Goal: Task Accomplishment & Management: Manage account settings

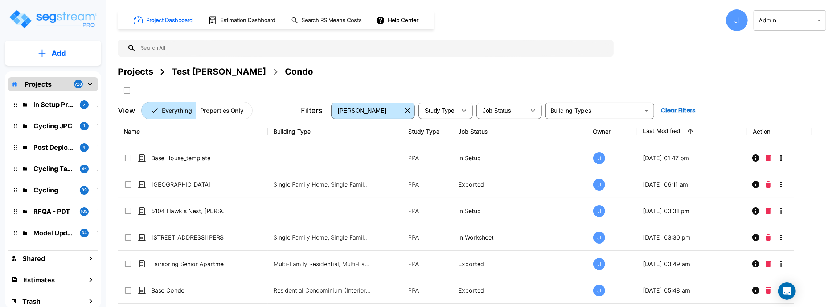
click at [739, 26] on div "JI" at bounding box center [737, 20] width 22 height 22
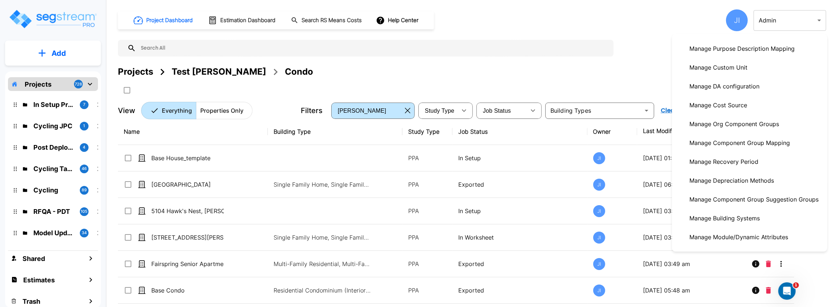
scroll to position [193, 0]
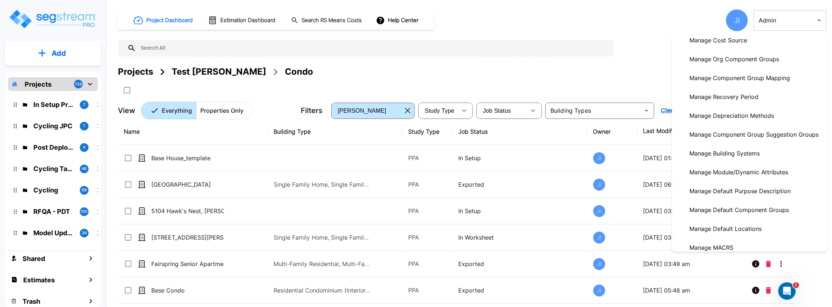
click at [713, 11] on div at bounding box center [416, 153] width 832 height 307
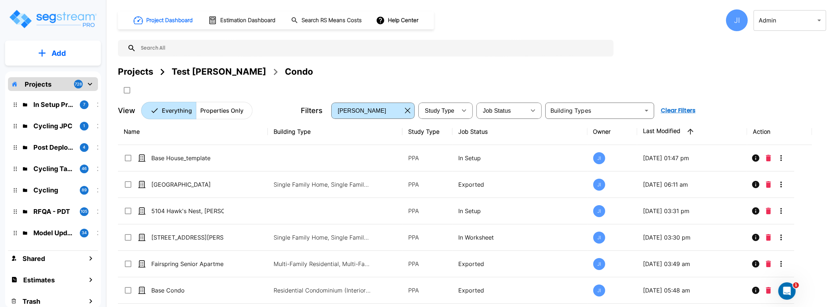
click at [800, 20] on body "× Your report is being generated. Be patient! × We're working on your Modificat…" at bounding box center [416, 153] width 832 height 307
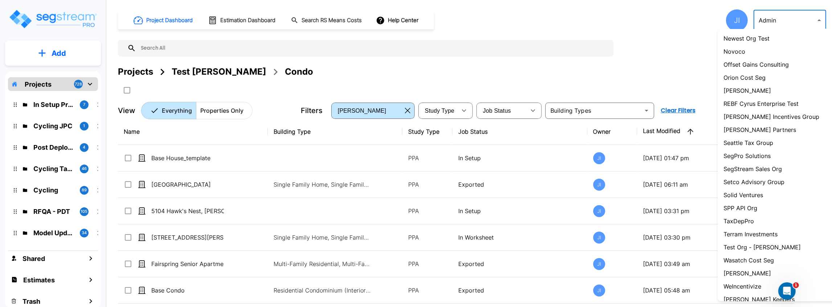
scroll to position [530, 0]
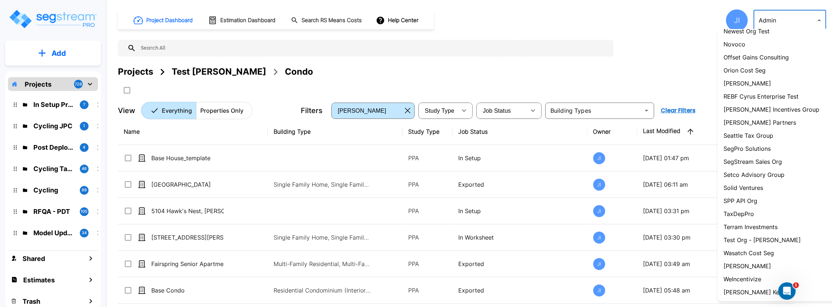
click at [783, 164] on li "SegStream Sales Org" at bounding box center [785, 161] width 134 height 13
type input "119"
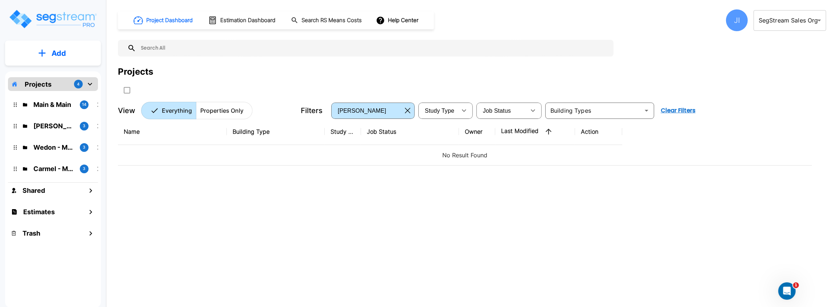
click at [734, 10] on div "JI" at bounding box center [737, 20] width 22 height 22
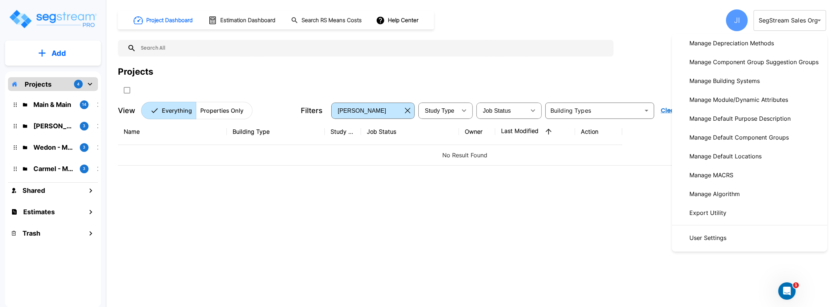
scroll to position [210, 0]
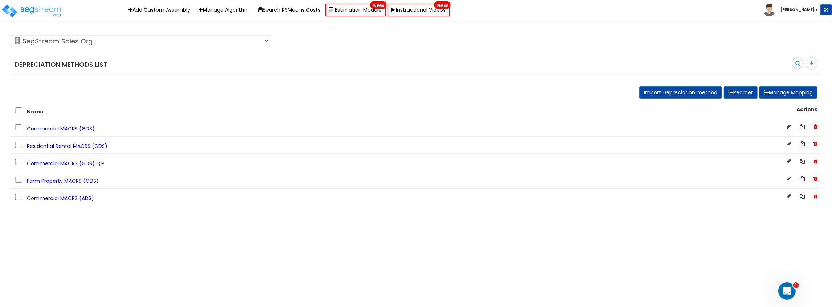
click at [71, 128] on span "Commercial MACRS (GDS)" at bounding box center [61, 128] width 68 height 7
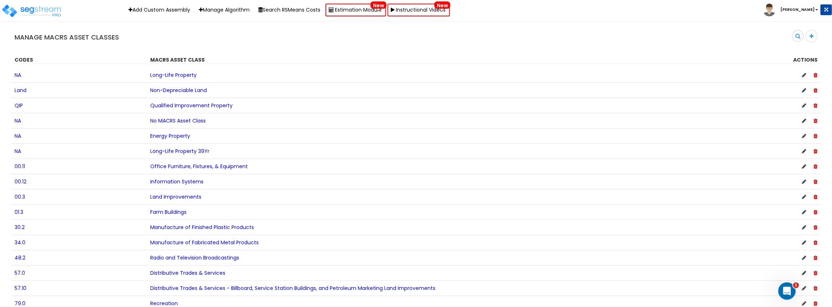
scroll to position [9, 0]
click at [191, 103] on span "Qualified Improvement Property" at bounding box center [191, 105] width 82 height 7
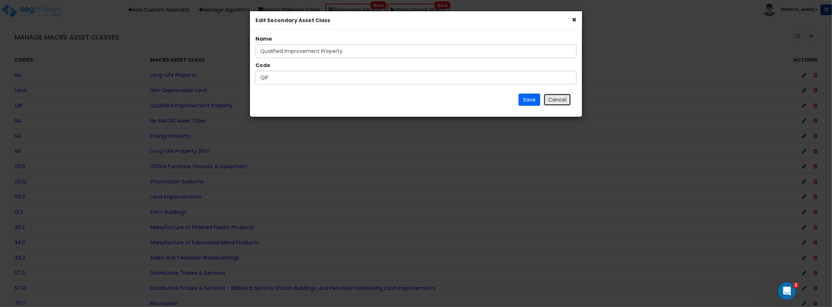
click at [569, 97] on button "Cancel" at bounding box center [558, 100] width 28 height 12
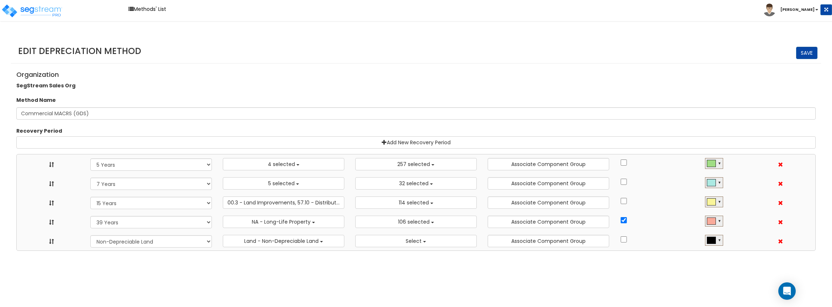
select select "5Y"
select select "10182"
select select "7Y"
select select "58737"
select select "15Y"
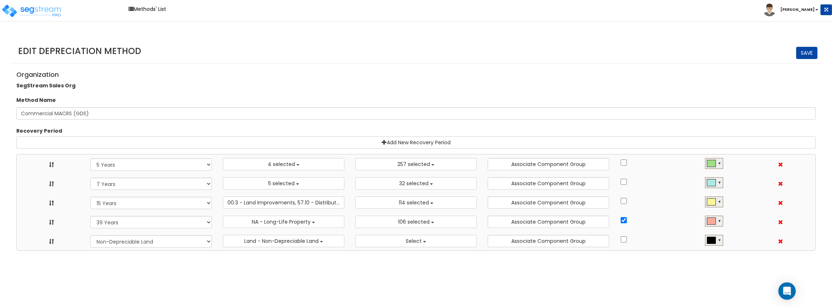
select select "31875"
select select "39Y"
select select "31302"
select select "NO"
select select
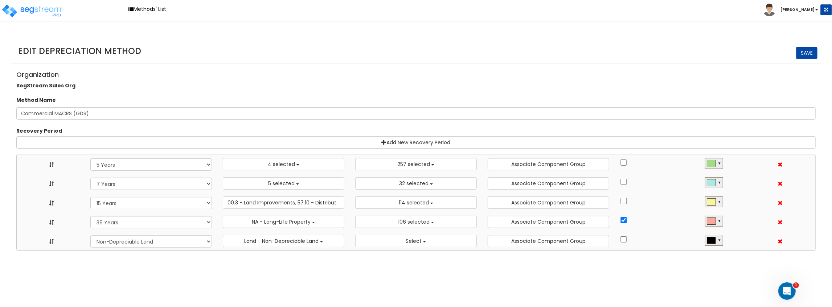
click at [801, 13] on li "[PERSON_NAME]" at bounding box center [797, 10] width 69 height 13
click at [807, 10] on b "[PERSON_NAME]" at bounding box center [797, 9] width 34 height 5
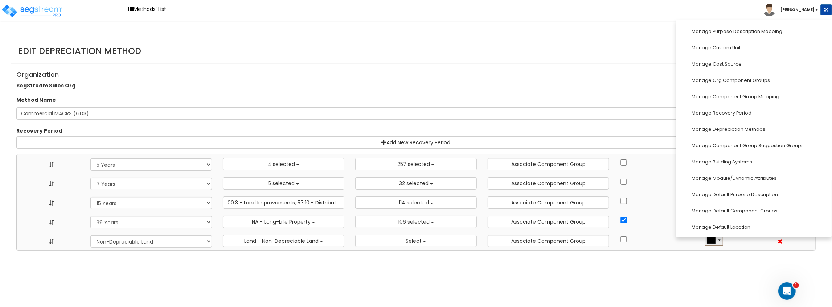
scroll to position [121, 0]
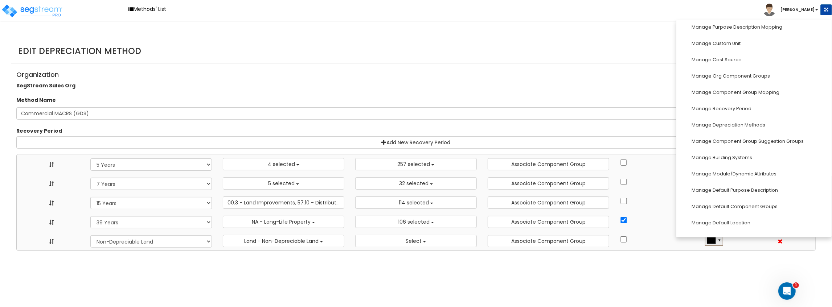
drag, startPoint x: 374, startPoint y: 83, endPoint x: 302, endPoint y: 52, distance: 78.3
click at [373, 83] on div "Organization SegStream Sales Org" at bounding box center [416, 79] width 810 height 24
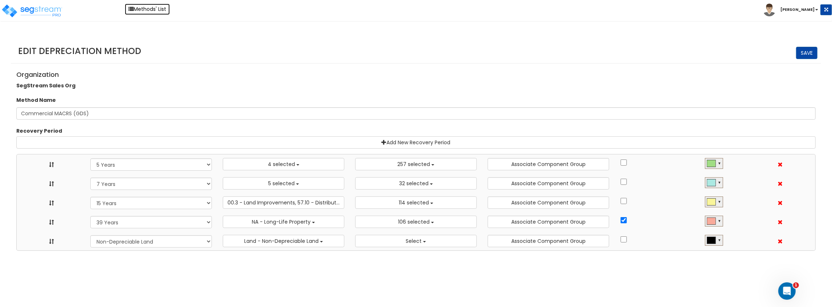
click at [140, 8] on link "Methods' List" at bounding box center [147, 9] width 45 height 11
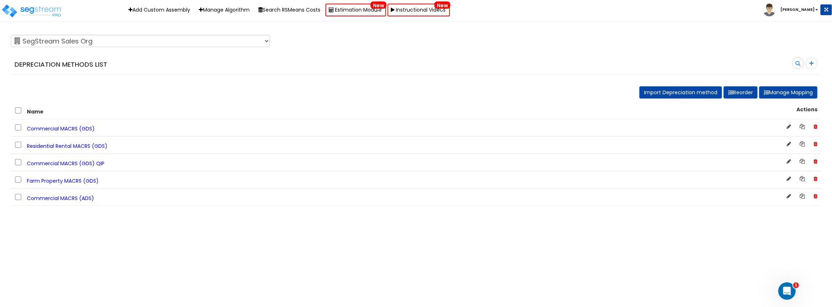
click at [100, 206] on html "Toggle navigation Add Custom Assembly Manage Algorithm Search RSMeans Costs Est…" at bounding box center [416, 103] width 832 height 206
click at [82, 164] on span "Commercial MACRS (GDS) QIP" at bounding box center [66, 163] width 78 height 7
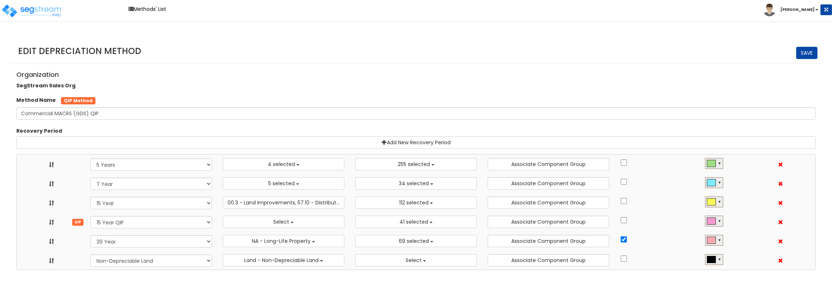
select select "5Y"
select select "10641"
select select "7Y_1"
select select "11974"
select select "15Y_1"
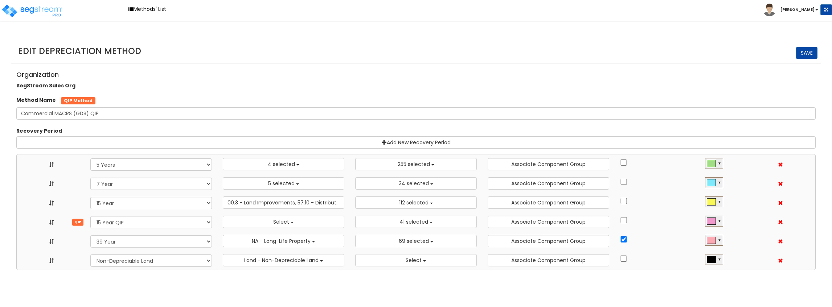
select select "31875"
select select "15Y_2"
select select
select select "11716"
select select "39Y_1"
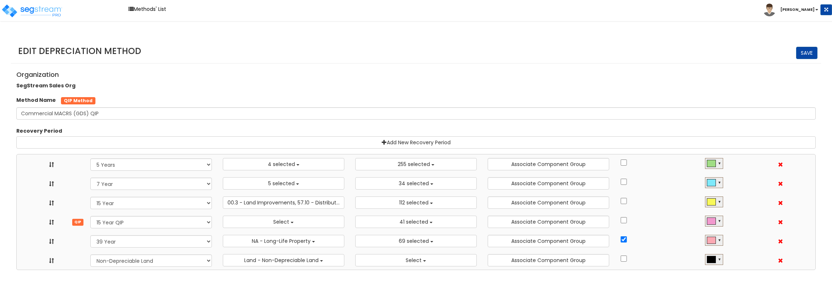
select select "31302"
select select "NO"
select select
click at [319, 224] on button "Select" at bounding box center [284, 222] width 122 height 12
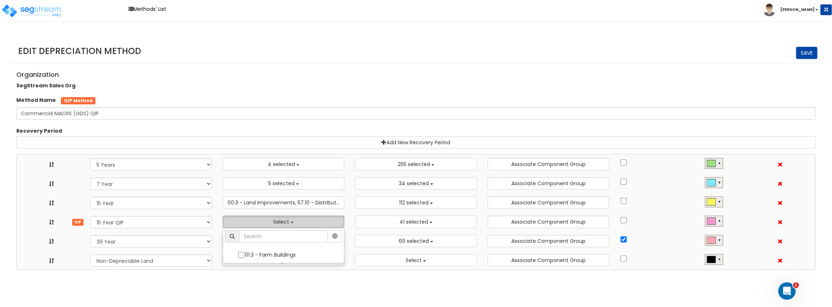
click at [300, 222] on button "Select" at bounding box center [284, 222] width 122 height 12
click at [281, 270] on html "Toggle navigation Methods' List [PERSON_NAME]" at bounding box center [416, 135] width 832 height 270
click at [319, 220] on button "Select" at bounding box center [284, 222] width 122 height 12
click at [311, 222] on button "Select" at bounding box center [284, 222] width 122 height 12
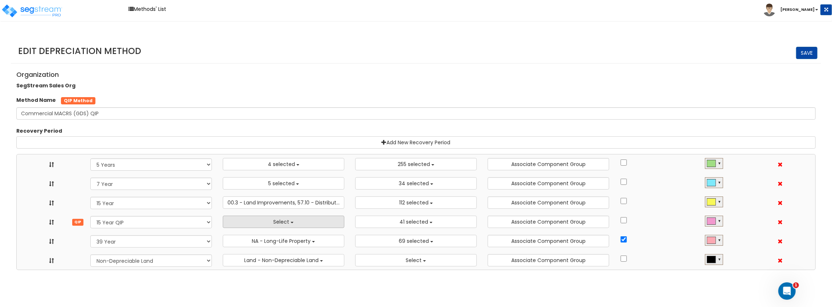
click at [305, 220] on button "Select" at bounding box center [284, 222] width 122 height 12
click at [305, 224] on button "Select" at bounding box center [284, 222] width 122 height 12
click at [301, 270] on html "Toggle navigation Methods' List Jay" at bounding box center [416, 135] width 832 height 270
click at [304, 224] on button "Select" at bounding box center [284, 222] width 122 height 12
click at [268, 270] on html "Toggle navigation Methods' List Jay" at bounding box center [416, 135] width 832 height 270
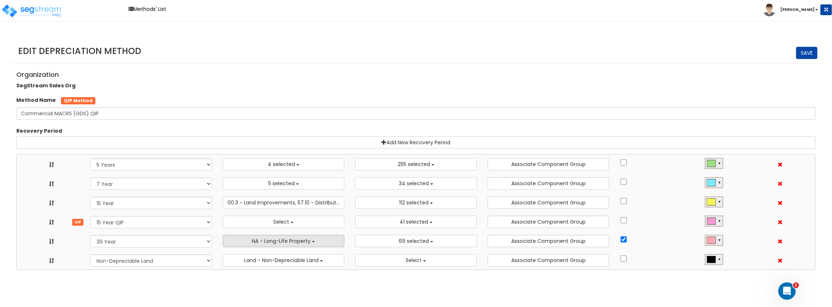
click at [291, 241] on span "NA - Long-Life Property" at bounding box center [281, 241] width 59 height 7
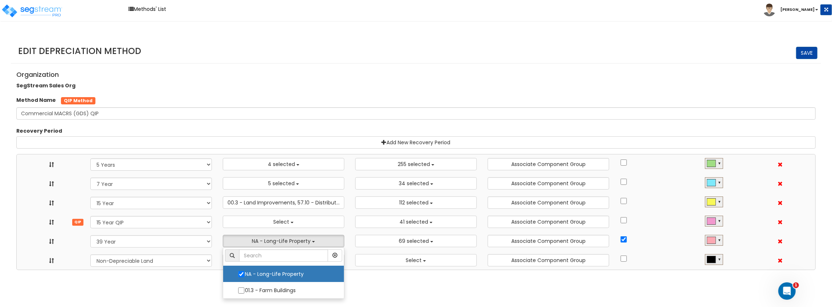
click at [340, 270] on html "Toggle navigation Methods' List Jay" at bounding box center [416, 135] width 832 height 270
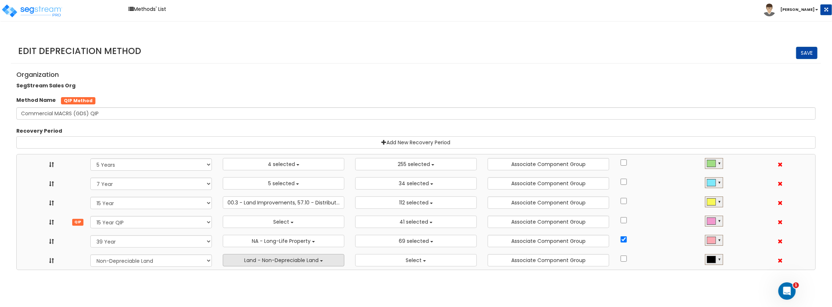
click at [321, 262] on button "Land - Non-Depreciable Land" at bounding box center [284, 260] width 122 height 12
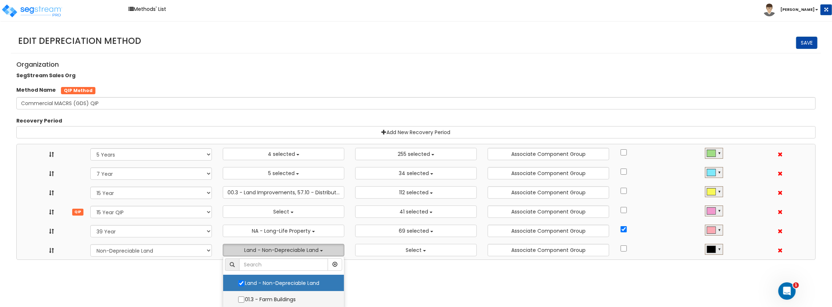
scroll to position [0, 0]
click at [300, 183] on div "Recovery Period 10 Years 11 Years 12 Years 15 Years 20 Years 25 Years 27.5 Year…" at bounding box center [415, 202] width 799 height 116
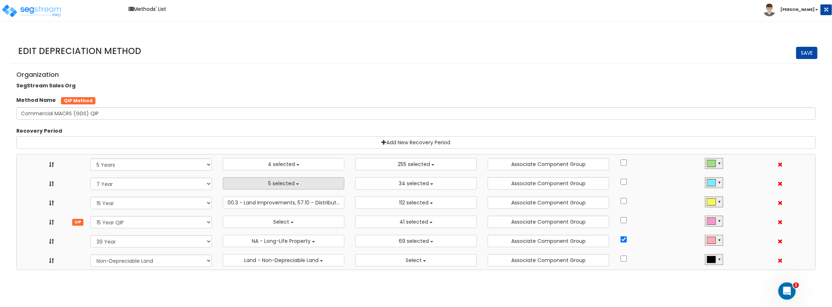
scroll to position [0, 0]
click at [292, 189] on button "5 selected" at bounding box center [284, 183] width 122 height 12
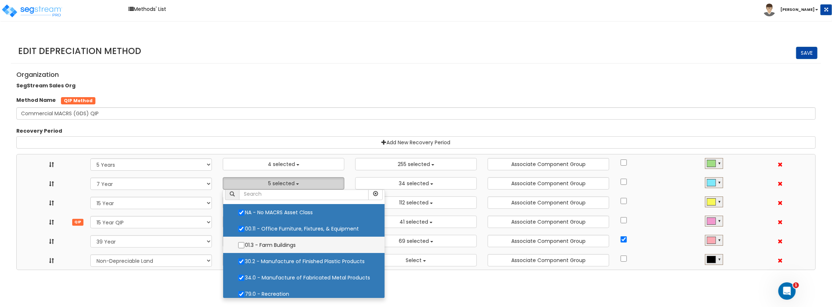
scroll to position [8, 0]
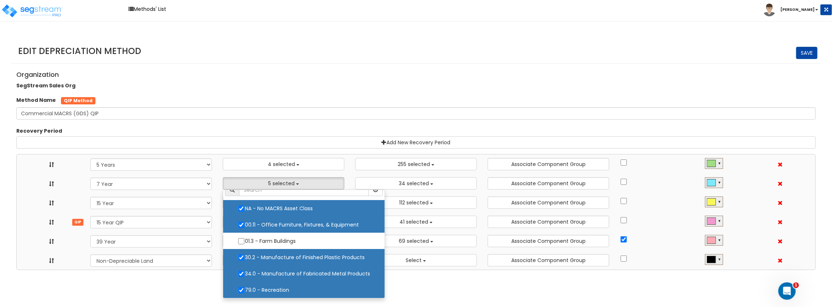
drag, startPoint x: 173, startPoint y: 293, endPoint x: 224, endPoint y: 270, distance: 55.9
click at [175, 270] on html "Toggle navigation Methods' List Jay" at bounding box center [416, 135] width 832 height 270
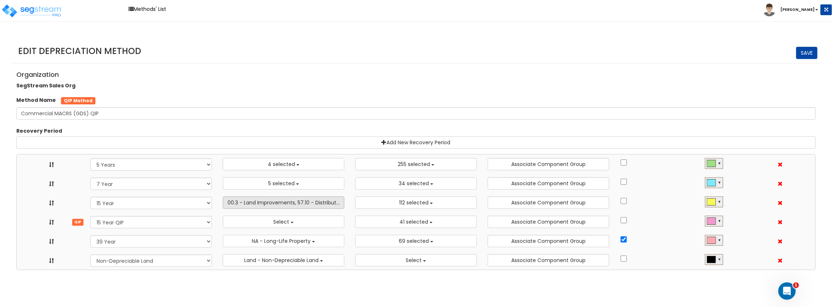
click at [298, 202] on span "00.3 - Land Improvements, 57.10 - Distributive Trades & Services - Billboard, S…" at bounding box center [413, 202] width 373 height 7
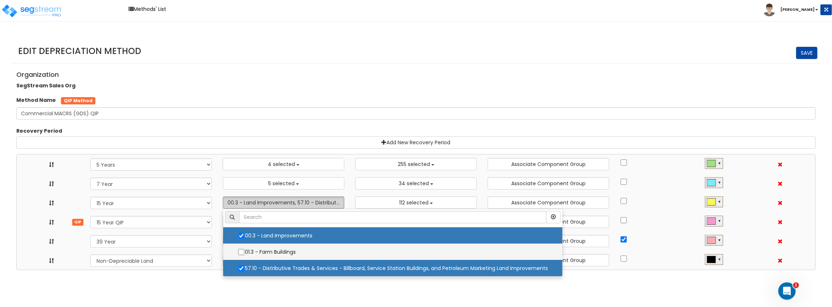
scroll to position [0, 0]
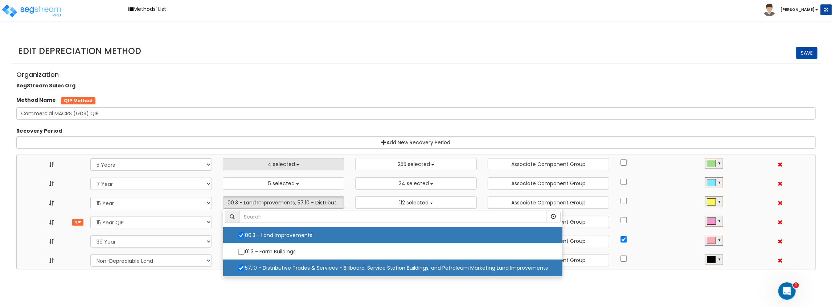
click at [320, 159] on button "4 selected" at bounding box center [284, 164] width 122 height 12
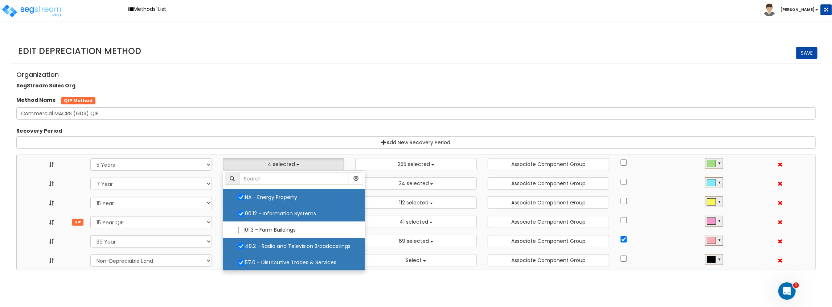
click at [184, 270] on html "Toggle navigation Methods' List Jay" at bounding box center [416, 135] width 832 height 270
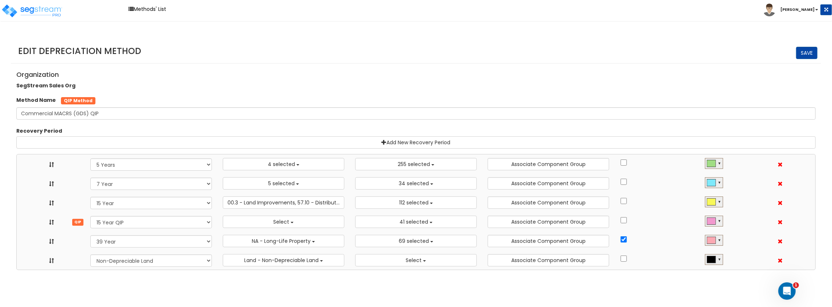
click at [284, 270] on html "Toggle navigation Methods' List Jay" at bounding box center [416, 135] width 832 height 270
click at [186, 226] on select "Recovery Period 10 Years 11 Years 12 Years 15 Years 15 Year QIP 20 Years 25 Yea…" at bounding box center [151, 222] width 122 height 12
click at [281, 220] on span "Select" at bounding box center [281, 221] width 16 height 7
click at [287, 220] on span "Select" at bounding box center [281, 221] width 16 height 7
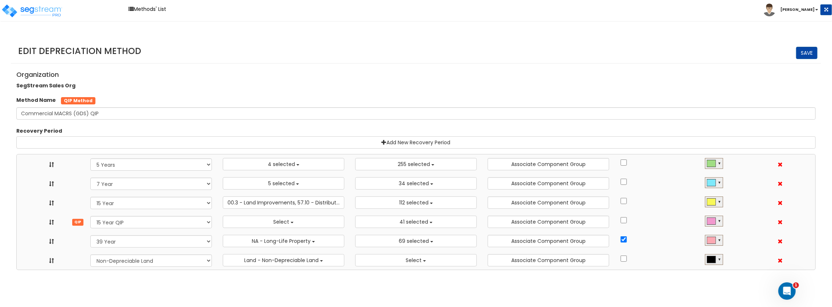
click at [296, 270] on html "Toggle navigation Methods' List Jay" at bounding box center [416, 135] width 832 height 270
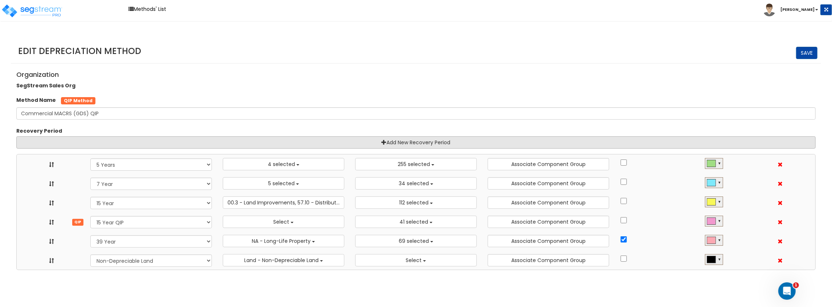
click at [423, 143] on link "Add New Recovery Period" at bounding box center [415, 142] width 799 height 12
select select "5Y"
select select "7Y_1"
select select "15Y_1"
select select "15Y_2"
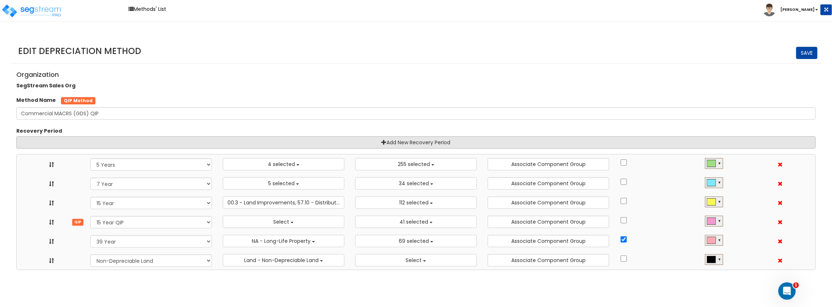
select select "39Y_1"
select select
select select "10641"
select select "11974"
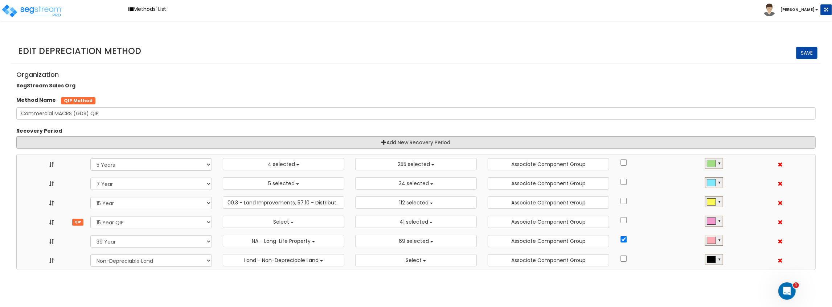
select select "31875"
select select
select select "11716"
select select "31302"
select select
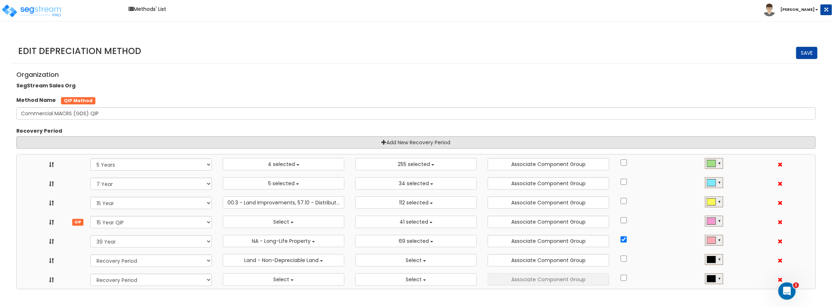
scroll to position [8, 0]
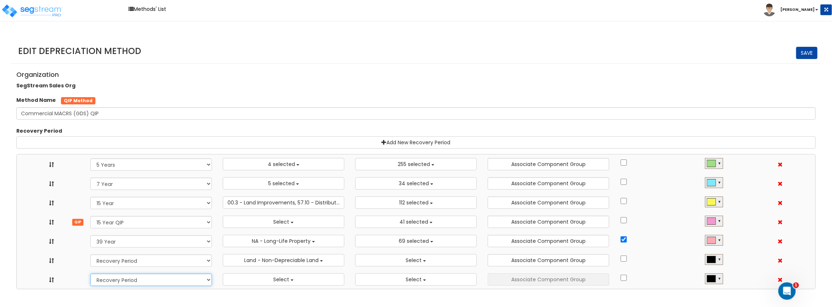
click at [194, 283] on select "Recovery Period 10 Years 11 Years 12 Years 15 Years 20 Years 25 Years 27.5 Year…" at bounding box center [151, 280] width 122 height 12
click at [167, 290] on html "Toggle navigation Methods' List Jay" at bounding box center [416, 145] width 832 height 290
click at [179, 225] on select "Recovery Period 10 Years 11 Years 12 Years 15 Years 15 Year QIP 20 Years 25 Yea…" at bounding box center [151, 222] width 122 height 12
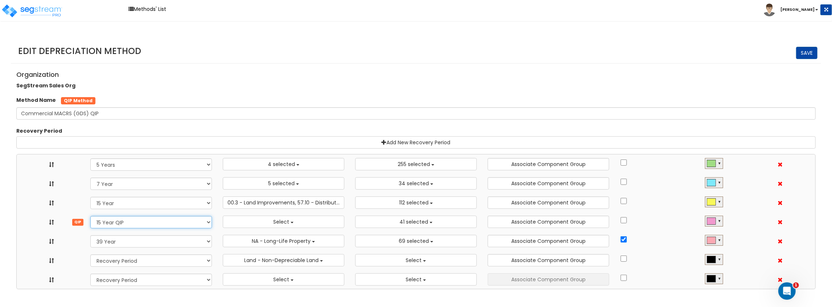
select select "20Y"
click at [90, 216] on select "Recovery Period 10 Years 11 Years 12 Years 15 Years 15 Year QIP 20 Years 25 Yea…" at bounding box center [151, 222] width 122 height 12
select select "5Y"
select select "7Y_1"
select select "15Y_1"
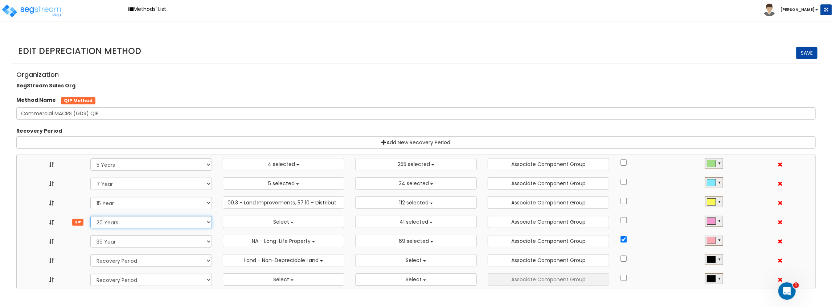
select select "20Y"
select select "39Y_1"
select select
select select "10641"
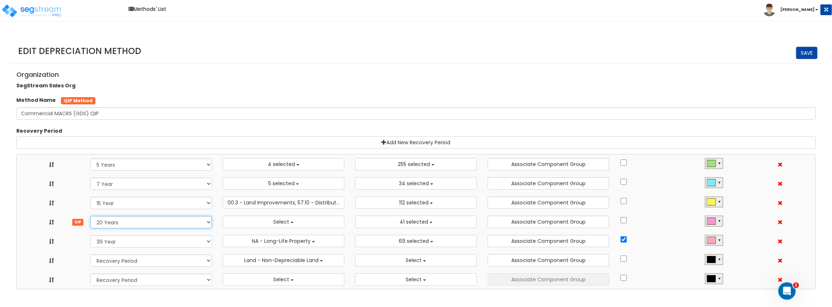
select select "11974"
select select "31875"
select select
select select "11716"
select select "31302"
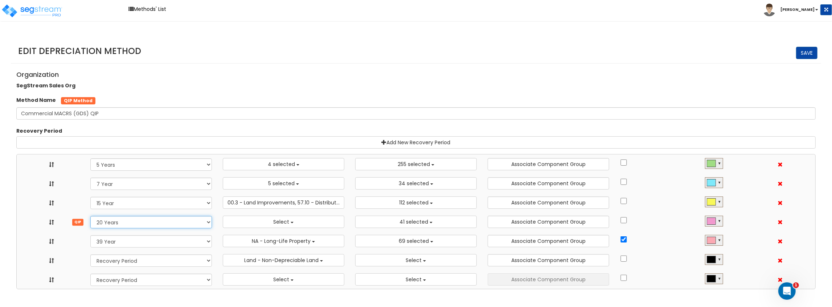
select select
click at [163, 280] on select "Recovery Period 10 Years 11 Years 12 Years 15 Years 15 Year QIP 25 Years 27.5 Y…" at bounding box center [151, 280] width 122 height 12
click at [161, 290] on html "Toggle navigation Methods' List Jay" at bounding box center [416, 145] width 832 height 290
click at [177, 287] on div "Recovery Period 10 Years 11 Years 12 Years 15 Years 15 Year QIP 25 Years 27.5 Y…" at bounding box center [151, 280] width 132 height 18
click at [179, 283] on select "Recovery Period 10 Years 11 Years 12 Years 15 Years 15 Year QIP 25 Years 27.5 Y…" at bounding box center [151, 280] width 122 height 12
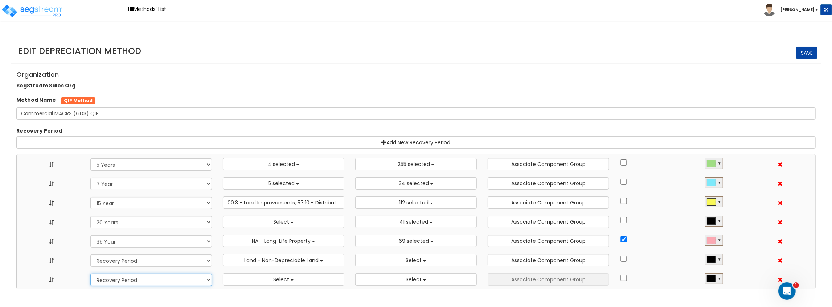
select select "15Y_2"
click at [90, 274] on select "Recovery Period 10 Years 11 Years 12 Years 15 Years 15 Year QIP 25 Years 27.5 Y…" at bounding box center [151, 280] width 122 height 12
select select "5Y"
select select "7Y_1"
select select "15Y_1"
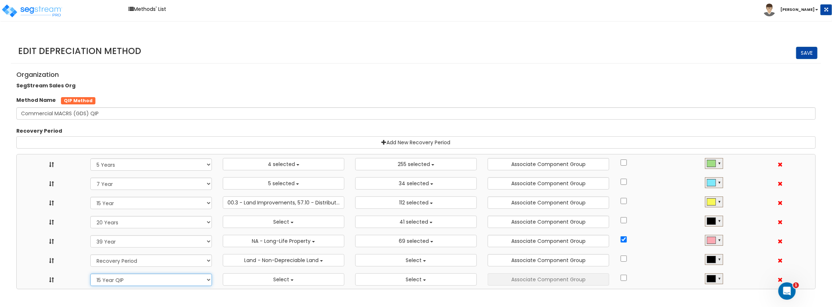
select select "20Y"
select select "39Y_1"
select select "15Y_2"
select select
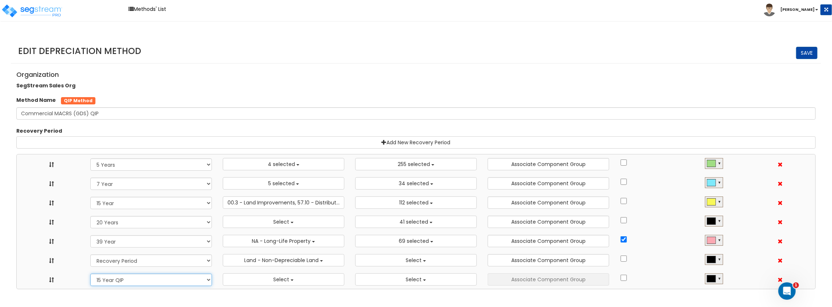
select select "10641"
select select "11974"
select select "31875"
select select
select select "11716"
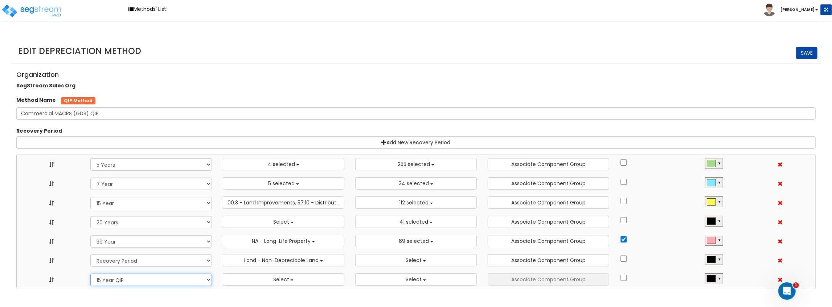
select select "31302"
select select
click at [779, 278] on span at bounding box center [780, 280] width 5 height 5
select select "5Y"
select select "7Y_1"
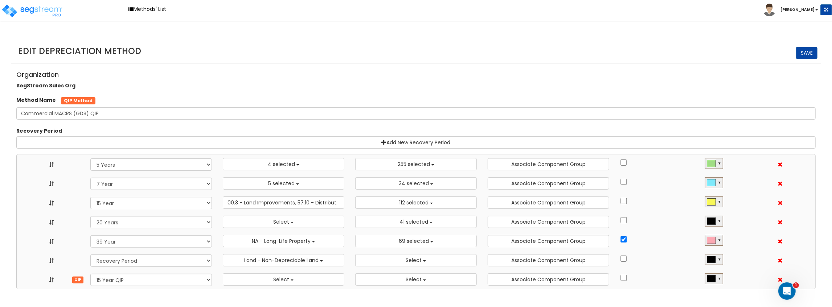
select select "15Y_1"
select select "20Y"
select select "39Y_1"
select select "10641"
select select "11974"
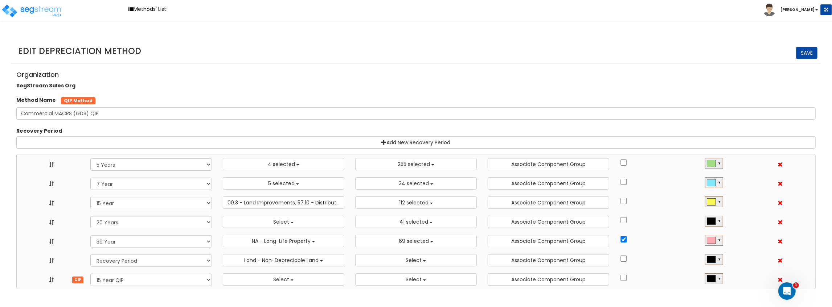
select select "31875"
select select
select select "11716"
select select "31302"
select select
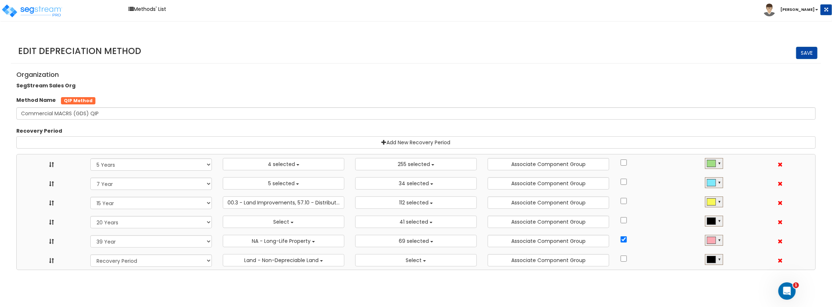
click at [779, 270] on html "Toggle navigation Methods' List Jay" at bounding box center [416, 135] width 832 height 270
click at [169, 209] on div "Recovery Period 10 Years 11 Years 12 Years 15 Years 15 Year 15 Year QIP 25 Year…" at bounding box center [151, 203] width 132 height 18
click at [163, 205] on select "Recovery Period 10 Years 11 Years 12 Years 15 Years 15 Year 15 Year QIP 25 Year…" at bounding box center [151, 203] width 122 height 12
select select "15Y_2"
click at [90, 197] on select "Recovery Period 10 Years 11 Years 12 Years 15 Years 15 Year 15 Year QIP 25 Year…" at bounding box center [151, 203] width 122 height 12
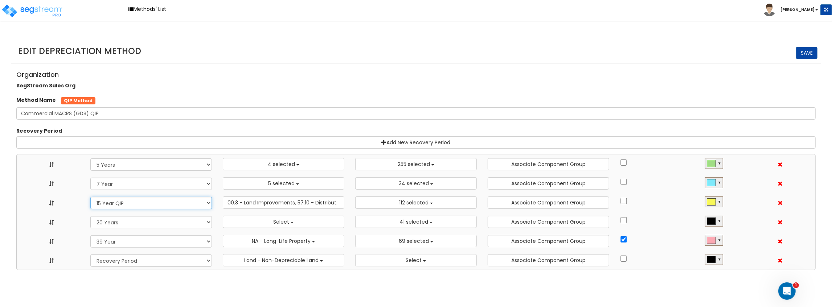
select select "5Y"
select select "7Y_1"
select select "15Y_2"
select select "20Y"
select select "39Y_1"
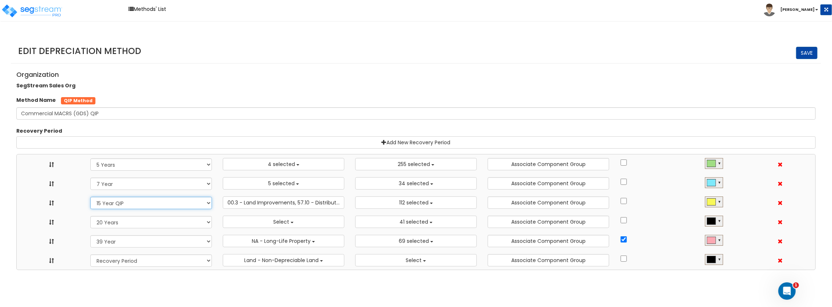
select select "10641"
select select "11974"
select select "31875"
select select
select select "11716"
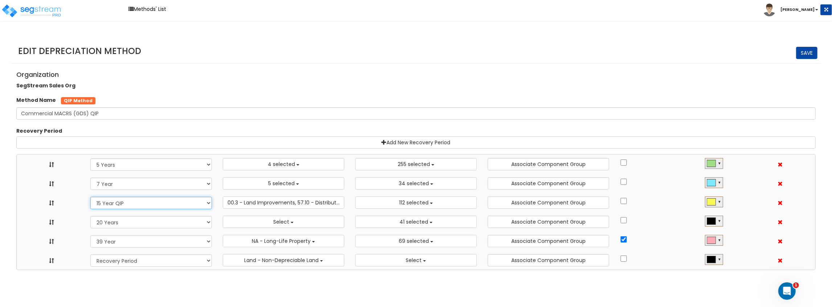
select select "31302"
select select
select select "5Y"
select select "10641"
select select "7Y_1"
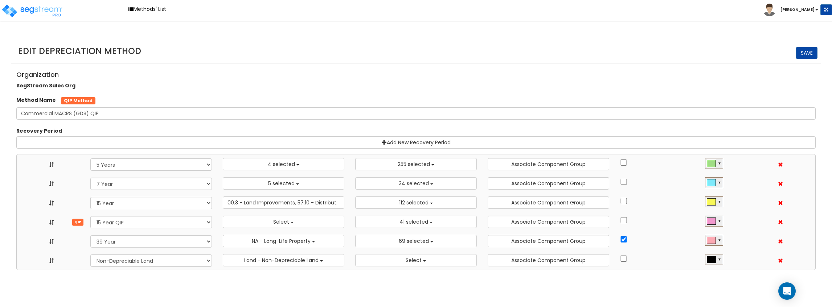
select select "11974"
select select "15Y_1"
select select "31875"
select select "15Y_2"
select select
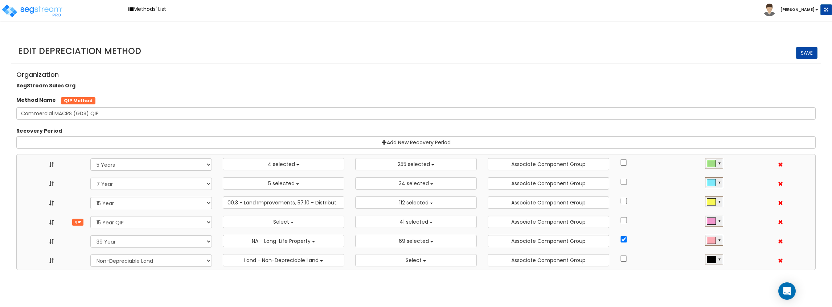
select select "11716"
select select "39Y_1"
select select "31302"
select select "NO"
select select
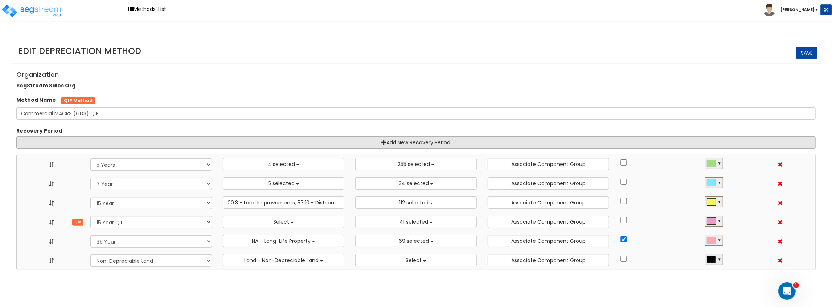
click at [390, 138] on link "Add New Recovery Period" at bounding box center [415, 142] width 799 height 12
select select "5Y"
select select "7Y_1"
select select "15Y_1"
select select "15Y_2"
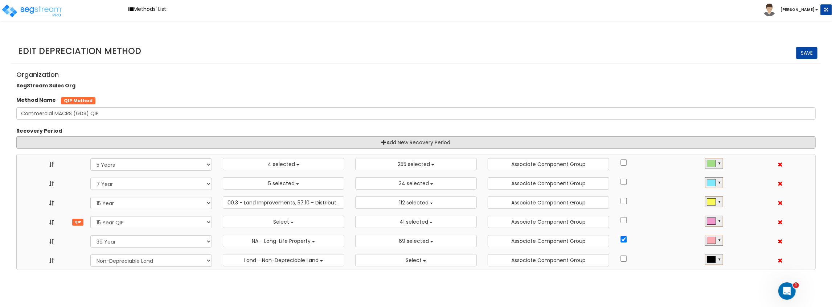
select select "39Y_1"
select select
select select "10641"
select select "11974"
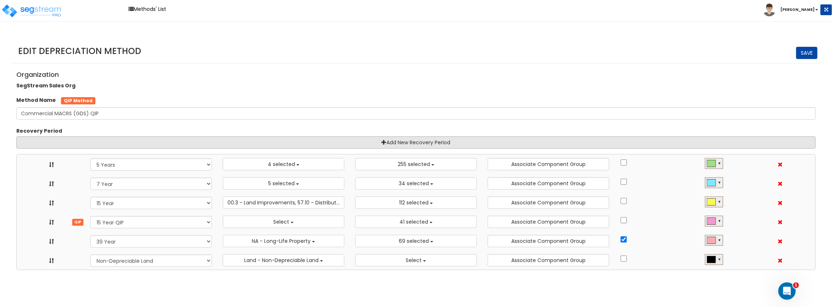
select select "31875"
select select
select select "11716"
select select "31302"
select select
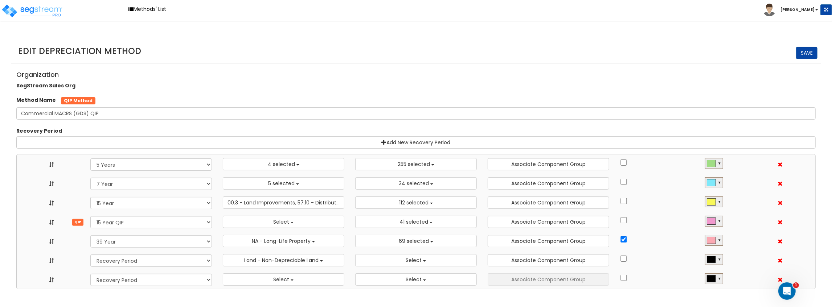
scroll to position [8, 0]
click at [169, 283] on select "Recovery Period 10 Years 11 Years 12 Years 15 Years 20 Years 25 Years 27.5 Year…" at bounding box center [151, 280] width 122 height 12
click at [779, 278] on span at bounding box center [780, 280] width 5 height 5
select select "5Y"
select select "7Y_1"
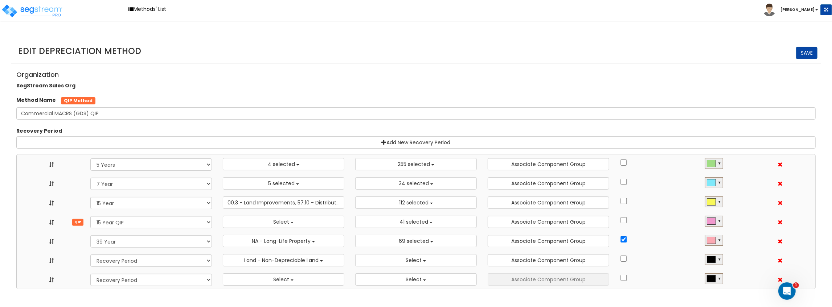
select select "15Y_1"
select select "15Y_2"
select select "39Y_1"
select select "10641"
select select "11974"
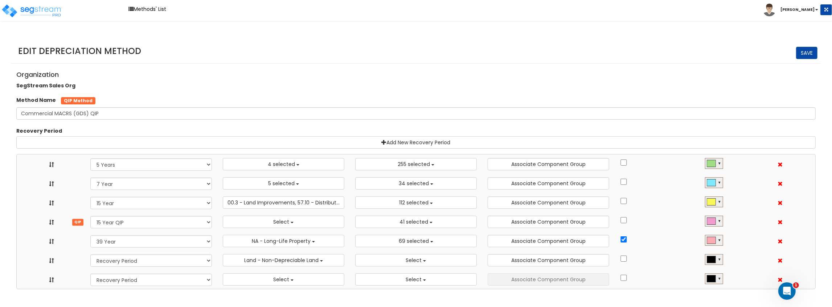
select select "31875"
select select
select select "11716"
select select "31302"
select select
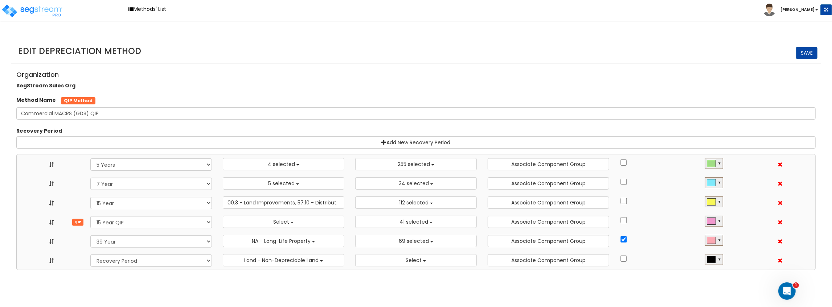
click at [517, 270] on html "Toggle navigation Methods' List [PERSON_NAME]" at bounding box center [416, 135] width 832 height 270
click at [164, 14] on link "Methods' List" at bounding box center [147, 9] width 45 height 11
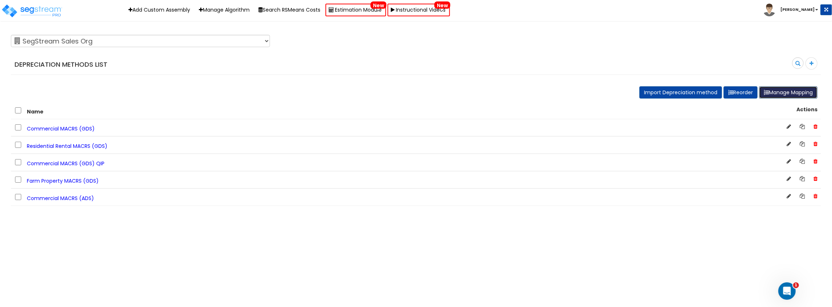
click at [774, 94] on button "Manage Mapping" at bounding box center [788, 92] width 58 height 12
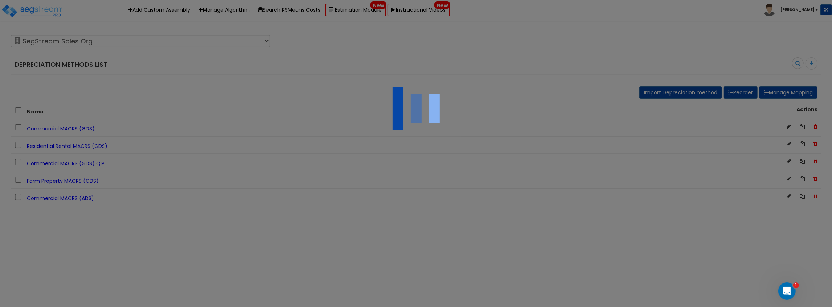
select select "638"
select select "636"
select select "637"
select select "638"
select select "636"
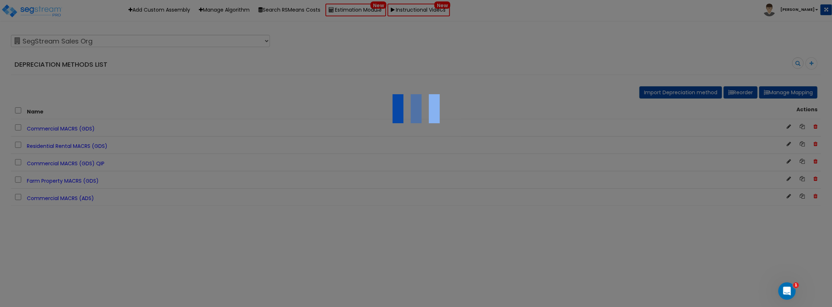
select select "637"
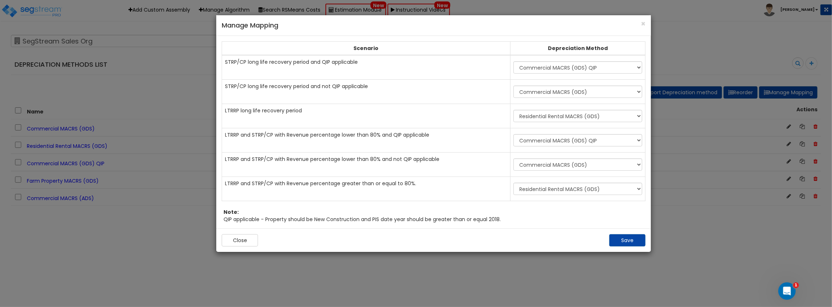
drag, startPoint x: 206, startPoint y: 214, endPoint x: 222, endPoint y: 218, distance: 16.5
click at [222, 218] on div "Note: QIP applicable - Property should be New Construction and PIS date year sh…" at bounding box center [434, 216] width 424 height 15
click at [232, 237] on button "Close" at bounding box center [239, 240] width 36 height 12
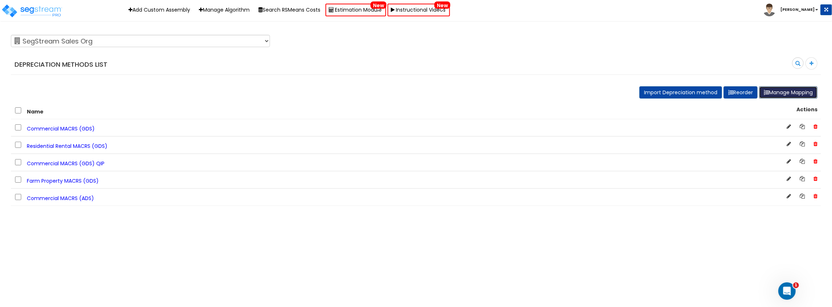
click at [783, 88] on button "Manage Mapping" at bounding box center [788, 92] width 58 height 12
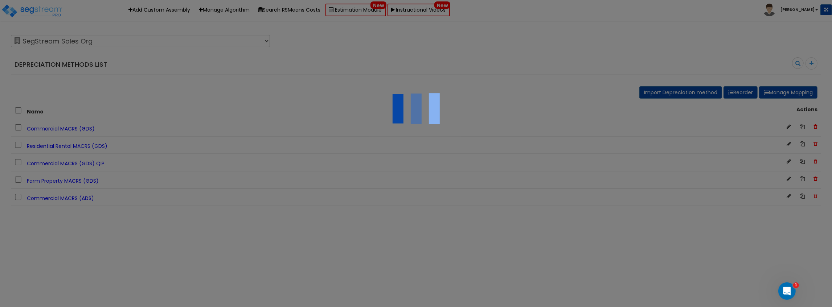
select select "638"
select select "636"
select select "637"
select select "638"
select select "636"
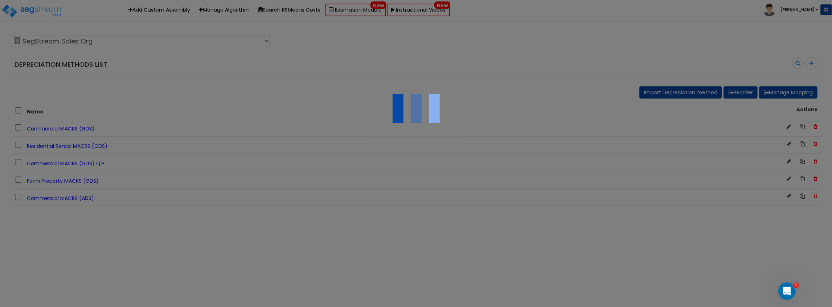
select select "637"
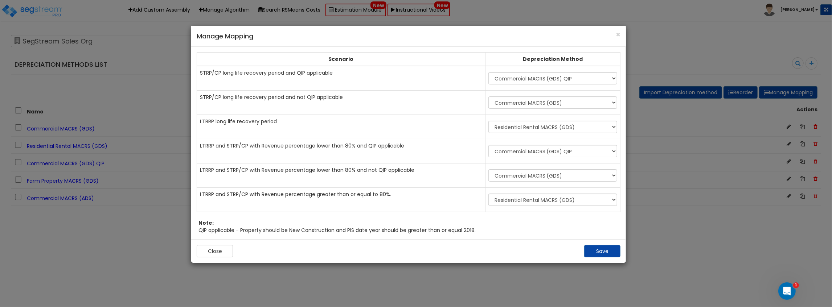
drag, startPoint x: 225, startPoint y: 60, endPoint x: 209, endPoint y: 71, distance: 19.8
click at [200, 71] on td "STRP/CP long life recovery period and QIP applicable" at bounding box center [341, 78] width 288 height 25
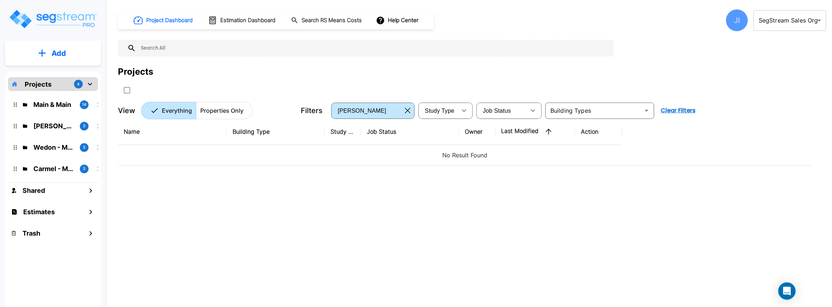
click at [54, 57] on p "Add" at bounding box center [59, 53] width 15 height 11
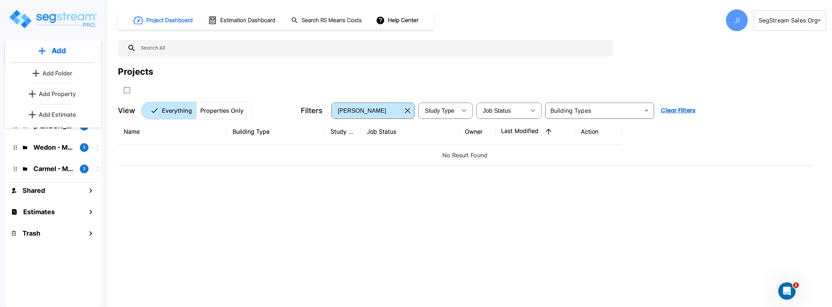
click at [52, 92] on p "Add Property" at bounding box center [57, 94] width 37 height 9
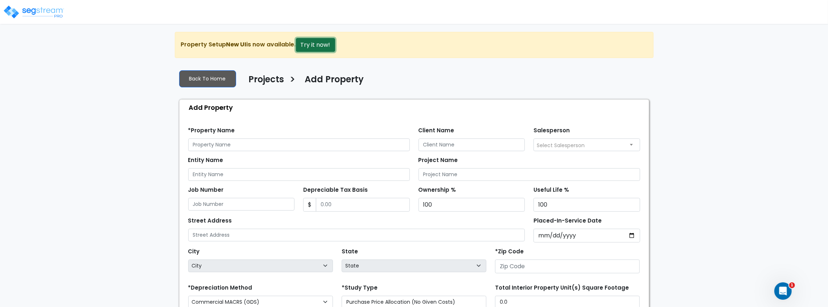
click at [316, 45] on button "Try it now!" at bounding box center [315, 45] width 39 height 14
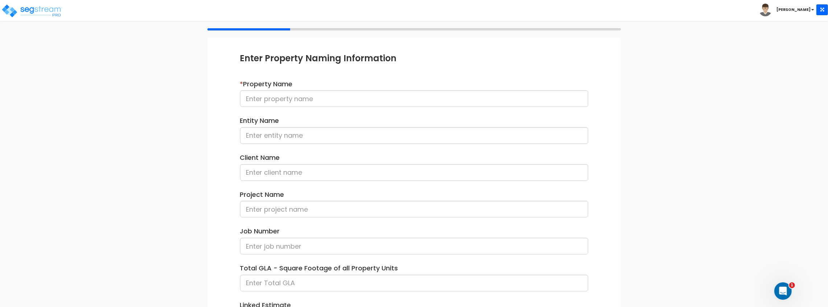
scroll to position [53, 0]
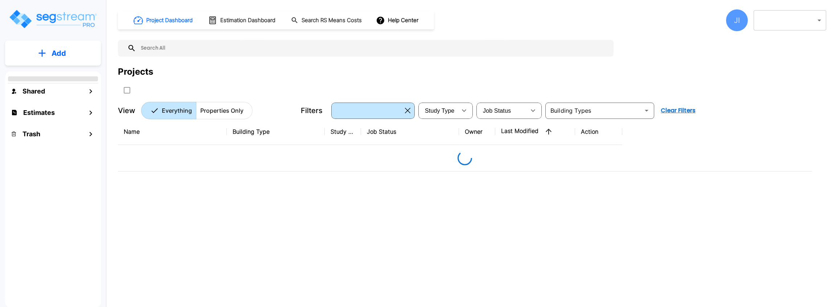
type input "119"
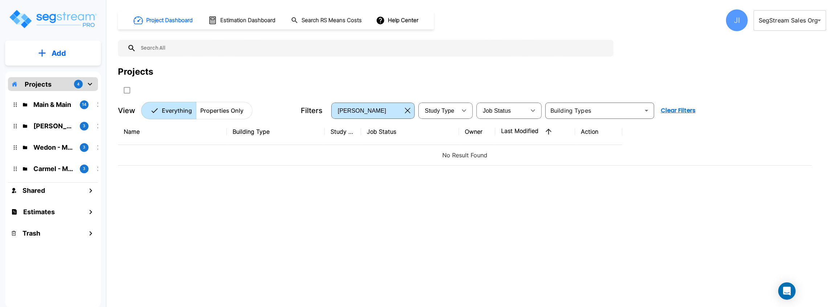
click at [740, 15] on div "JI" at bounding box center [737, 20] width 22 height 22
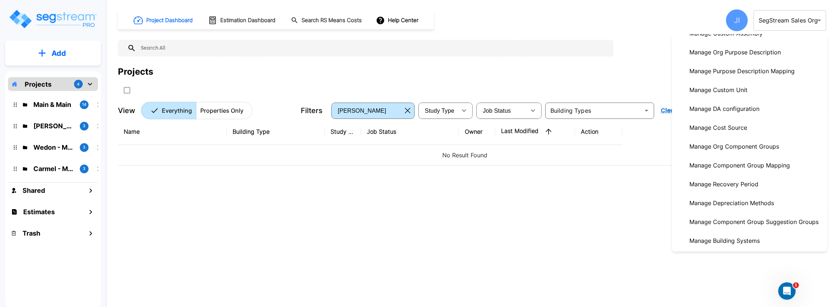
scroll to position [145, 0]
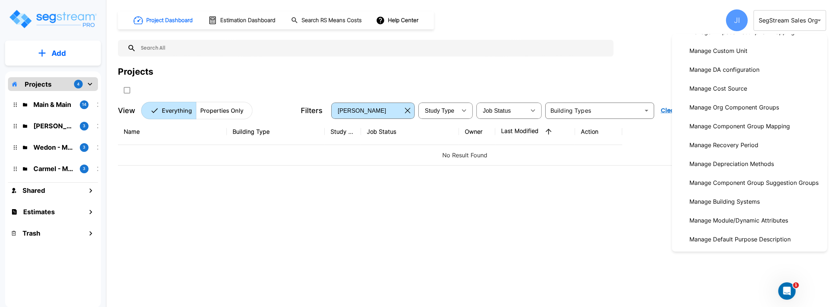
click at [722, 121] on p "Manage Component Group Mapping" at bounding box center [739, 126] width 106 height 15
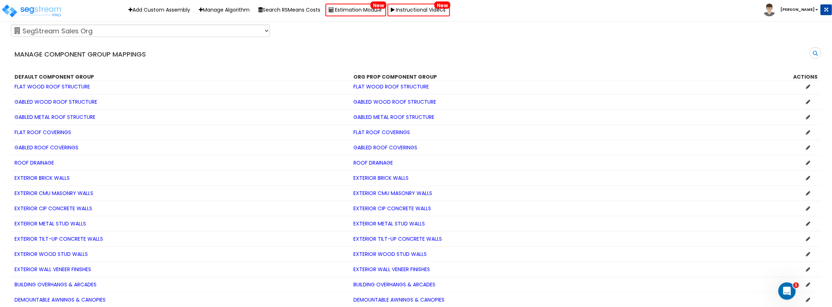
scroll to position [645, 0]
